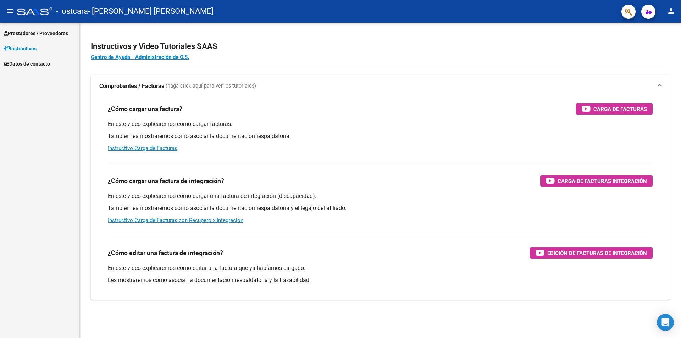
click at [50, 34] on span "Prestadores / Proveedores" at bounding box center [36, 33] width 65 height 8
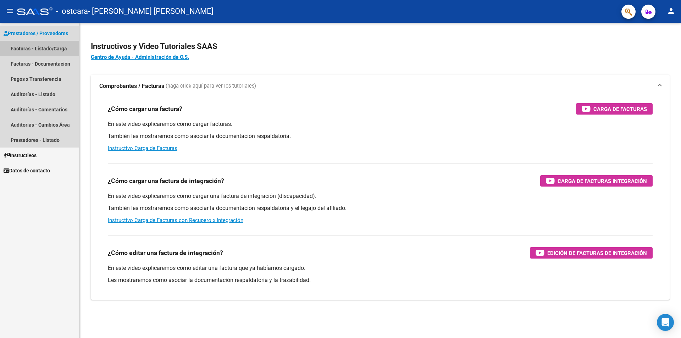
click at [52, 49] on link "Facturas - Listado/Carga" at bounding box center [39, 48] width 79 height 15
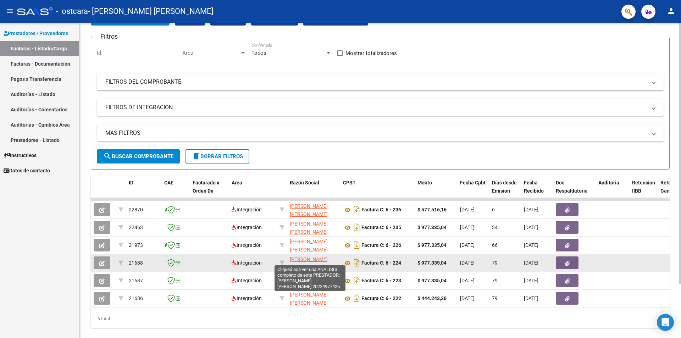
scroll to position [65, 0]
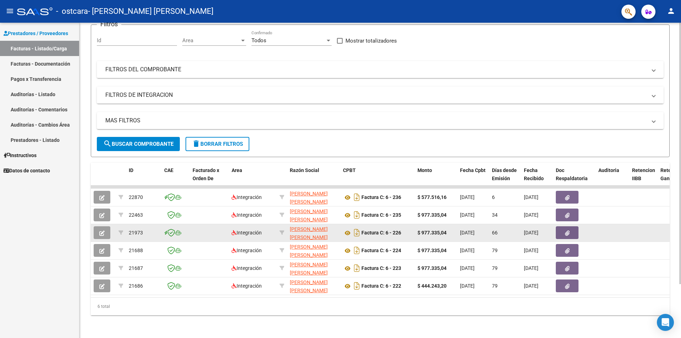
drag, startPoint x: 392, startPoint y: 229, endPoint x: 406, endPoint y: 229, distance: 13.8
click at [406, 229] on div "Factura C: 6 - 226" at bounding box center [377, 232] width 69 height 11
drag, startPoint x: 420, startPoint y: 225, endPoint x: 457, endPoint y: 224, distance: 36.6
click at [457, 224] on datatable-body-cell "$ 977.335,04" at bounding box center [436, 232] width 43 height 17
click at [105, 226] on button "button" at bounding box center [102, 232] width 17 height 13
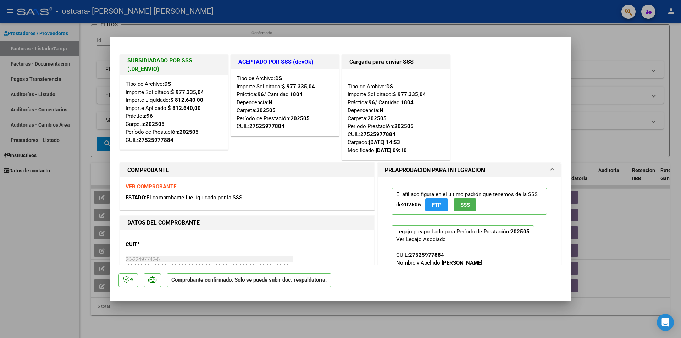
drag, startPoint x: 137, startPoint y: 62, endPoint x: 183, endPoint y: 79, distance: 49.7
click at [183, 79] on div "SUBSIDIADADO POR SSS (.DR_ENVIO) Tipo de Archivo: DS Importe Solicitado: $ 977.…" at bounding box center [174, 102] width 108 height 95
drag, startPoint x: 237, startPoint y: 64, endPoint x: 284, endPoint y: 65, distance: 46.8
click at [284, 65] on h1 "ACEPTADO POR SSS (devOk)" at bounding box center [284, 62] width 93 height 9
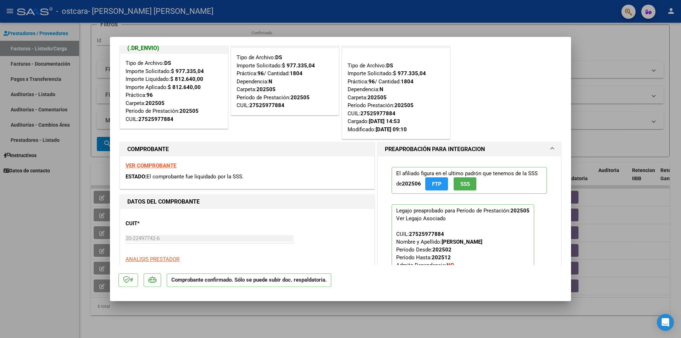
scroll to position [0, 0]
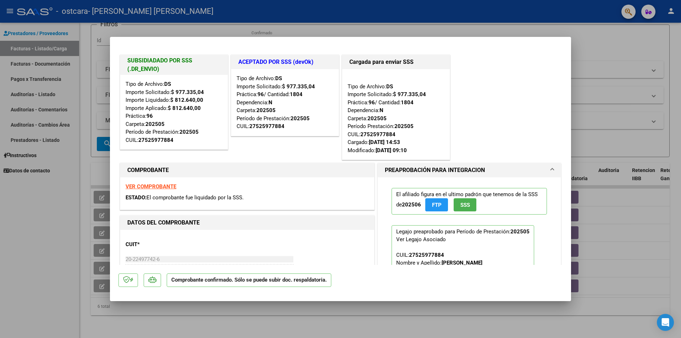
click at [0, 213] on div at bounding box center [340, 169] width 681 height 338
type input "$ 0,00"
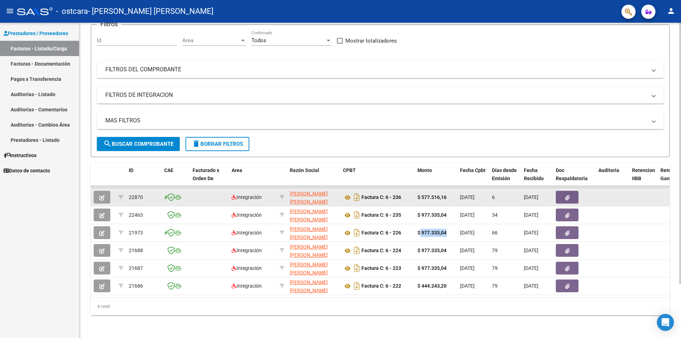
click at [102, 195] on icon "button" at bounding box center [101, 197] width 5 height 5
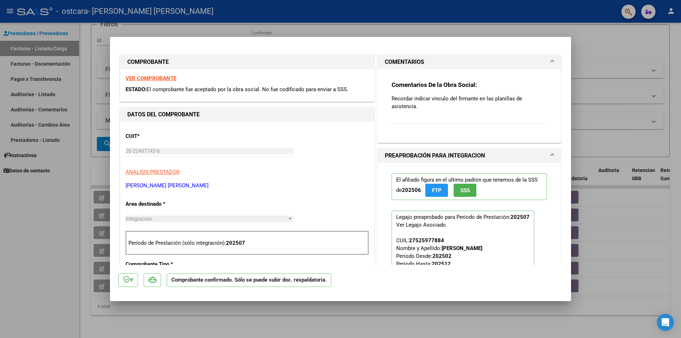
click at [28, 206] on div at bounding box center [340, 169] width 681 height 338
type input "$ 0,00"
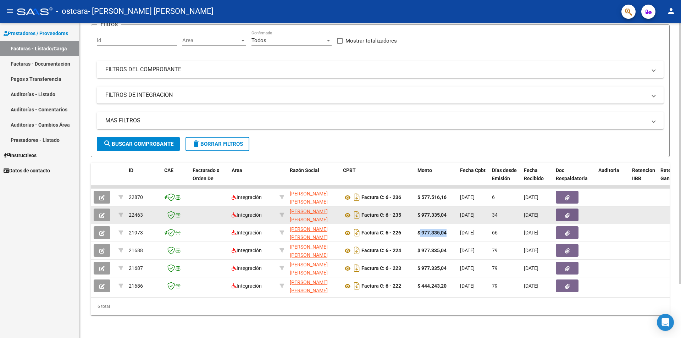
click at [97, 209] on button "button" at bounding box center [102, 215] width 17 height 13
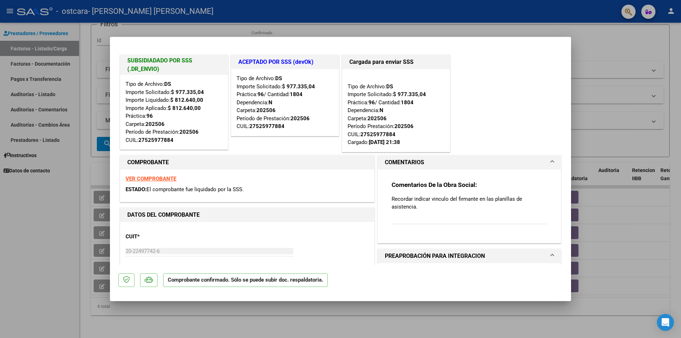
click at [21, 221] on div at bounding box center [340, 169] width 681 height 338
type input "$ 0,00"
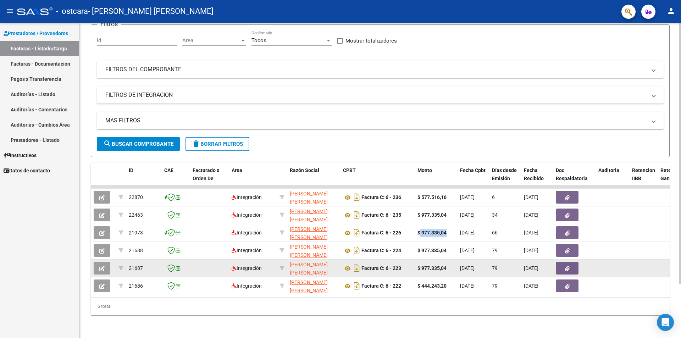
click at [99, 266] on icon "button" at bounding box center [101, 268] width 5 height 5
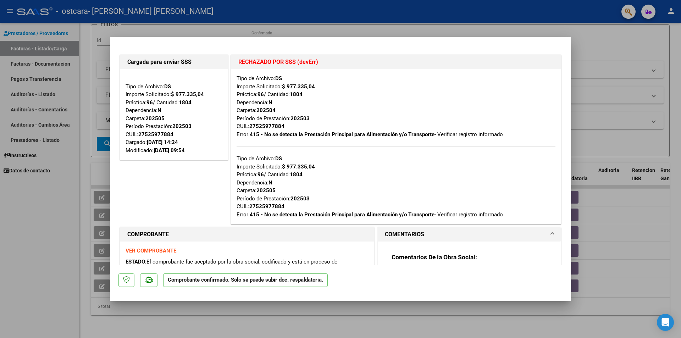
click at [59, 222] on div at bounding box center [340, 169] width 681 height 338
type input "$ 0,00"
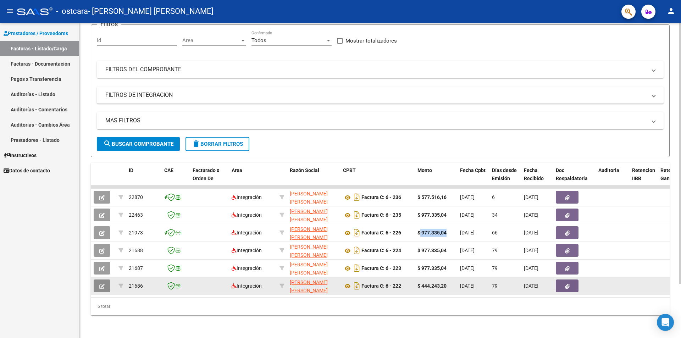
click at [100, 284] on icon "button" at bounding box center [101, 286] width 5 height 5
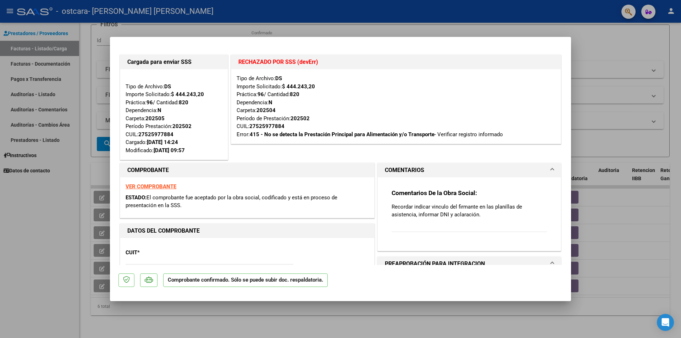
click at [0, 139] on div at bounding box center [340, 169] width 681 height 338
type input "$ 0,00"
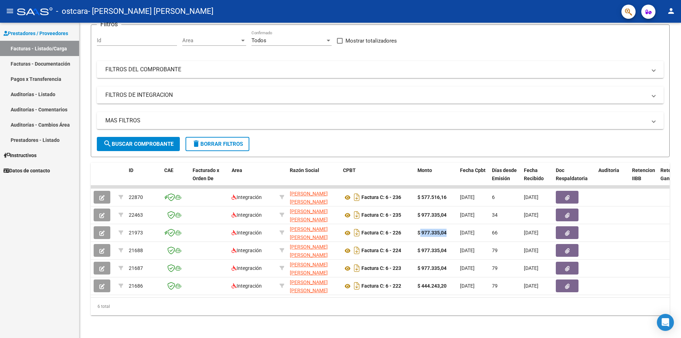
click at [22, 79] on link "Pagos x Transferencia" at bounding box center [39, 78] width 79 height 15
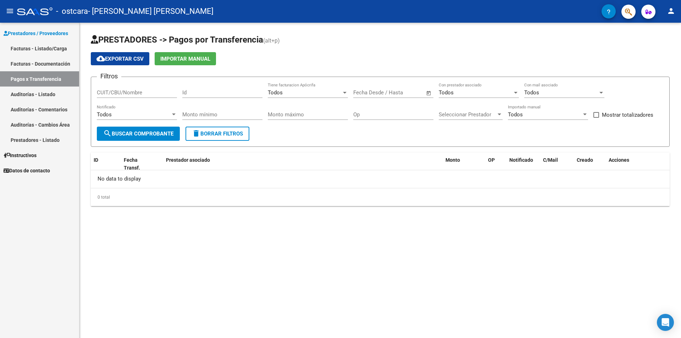
click at [26, 89] on link "Auditorías - Listado" at bounding box center [39, 94] width 79 height 15
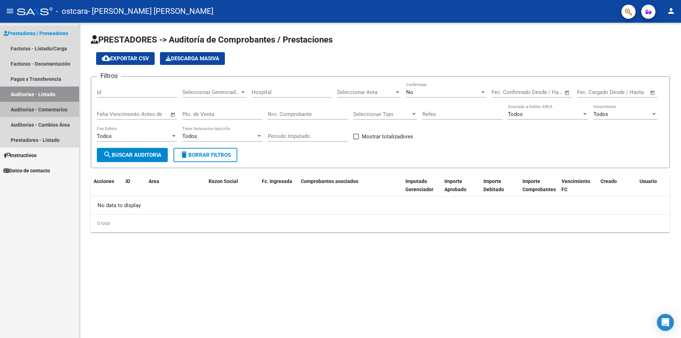
click at [21, 111] on link "Auditorías - Comentarios" at bounding box center [39, 109] width 79 height 15
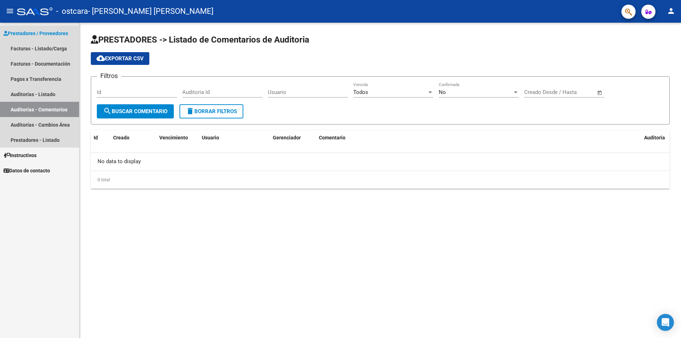
click at [21, 117] on link "Auditorías - Comentarios" at bounding box center [39, 109] width 79 height 15
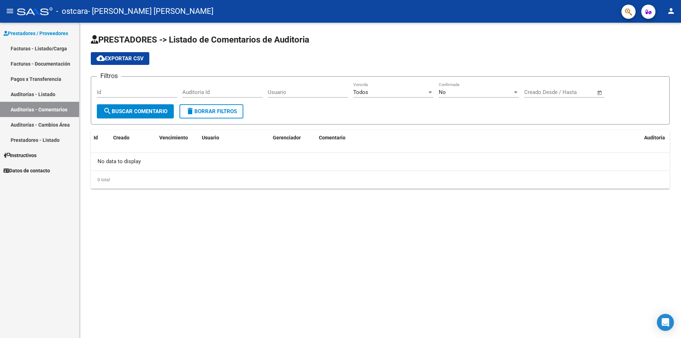
click at [21, 133] on link "Prestadores - Listado" at bounding box center [39, 139] width 79 height 15
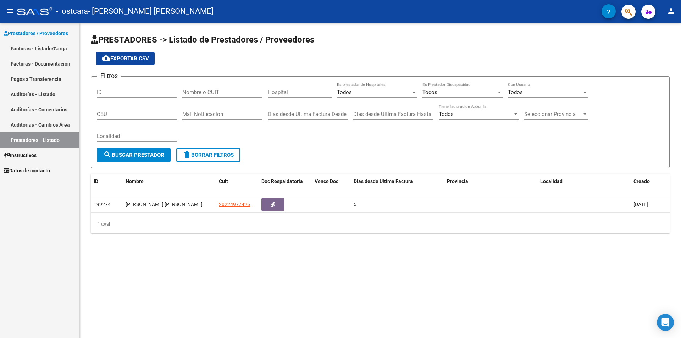
click at [26, 123] on link "Auditorías - Cambios Área" at bounding box center [39, 124] width 79 height 15
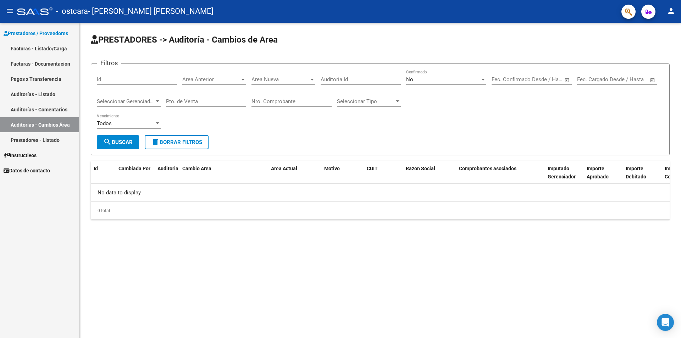
click at [23, 140] on link "Prestadores - Listado" at bounding box center [39, 139] width 79 height 15
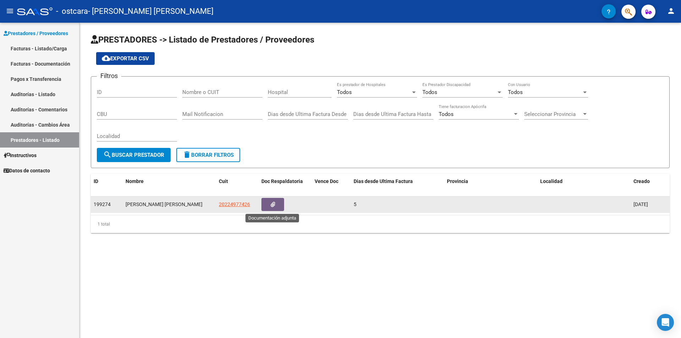
click at [270, 203] on button "button" at bounding box center [273, 204] width 23 height 13
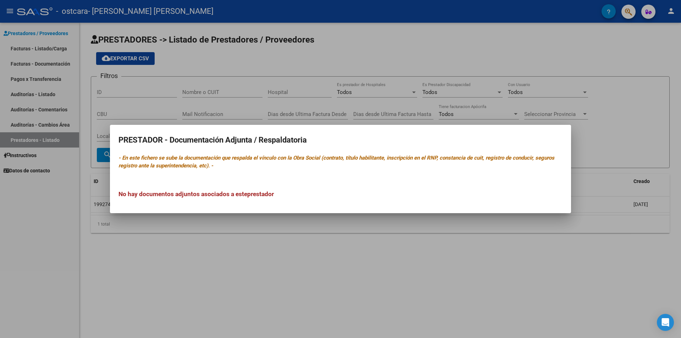
click at [247, 268] on div at bounding box center [340, 169] width 681 height 338
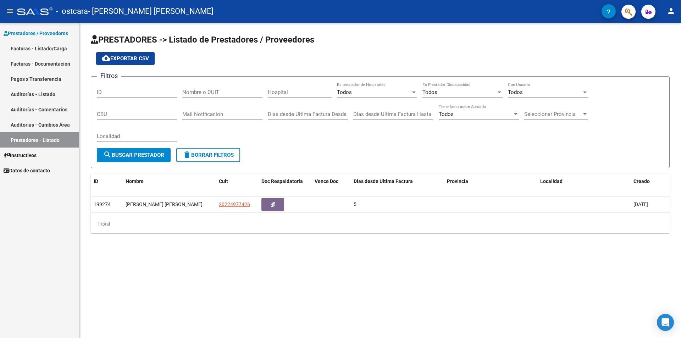
click at [55, 51] on link "Facturas - Listado/Carga" at bounding box center [39, 48] width 79 height 15
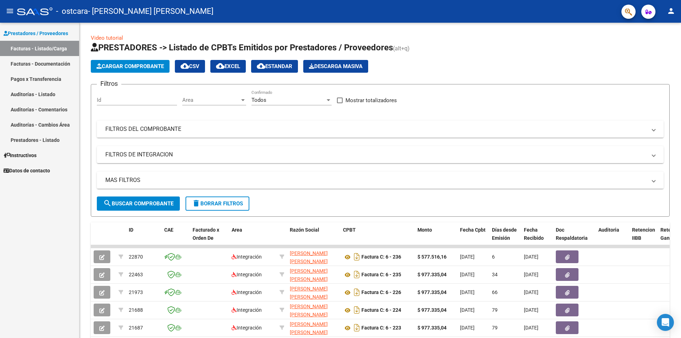
click at [53, 66] on link "Facturas - Documentación" at bounding box center [39, 63] width 79 height 15
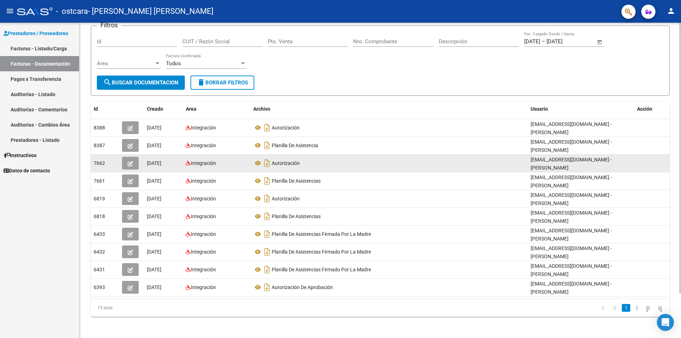
scroll to position [52, 0]
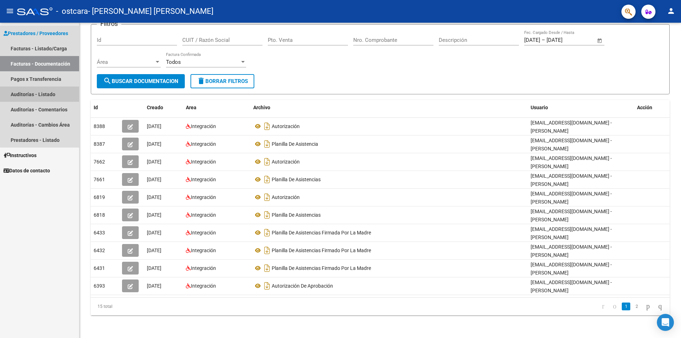
click at [39, 92] on link "Auditorías - Listado" at bounding box center [39, 94] width 79 height 15
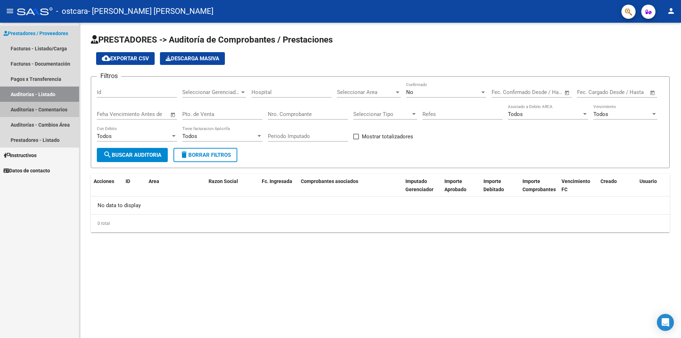
click at [40, 105] on link "Auditorías - Comentarios" at bounding box center [39, 109] width 79 height 15
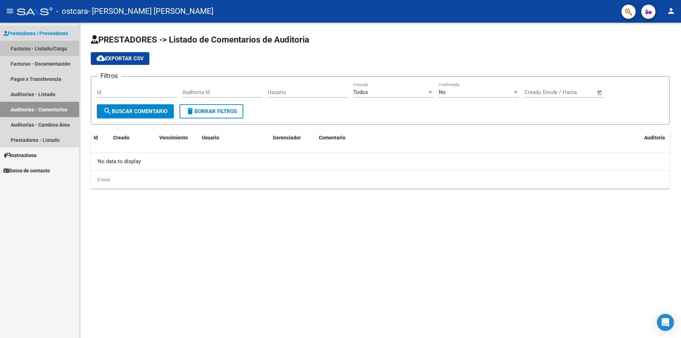
click at [29, 45] on link "Facturas - Listado/Carga" at bounding box center [39, 48] width 79 height 15
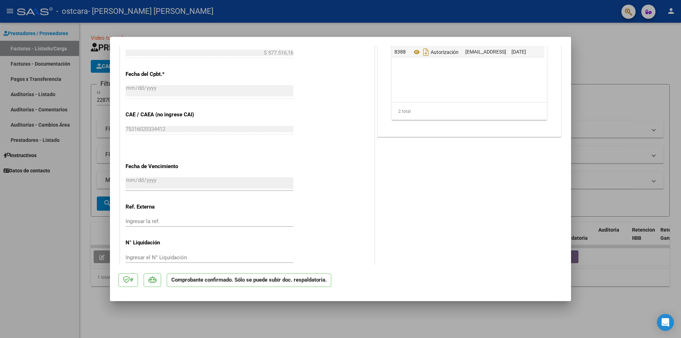
scroll to position [345, 0]
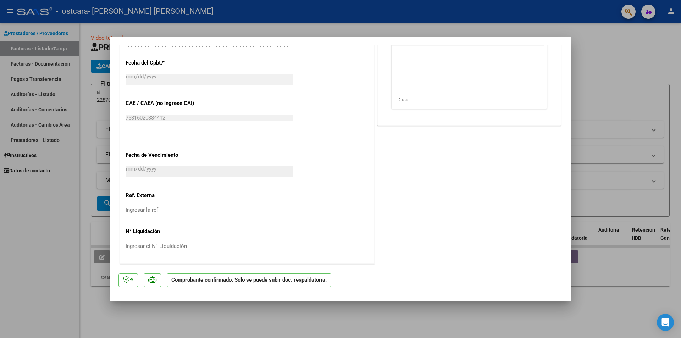
drag, startPoint x: 0, startPoint y: 208, endPoint x: 46, endPoint y: 197, distance: 46.9
click at [2, 210] on div at bounding box center [340, 169] width 681 height 338
type input "$ 0,00"
